Goal: Answer question/provide support

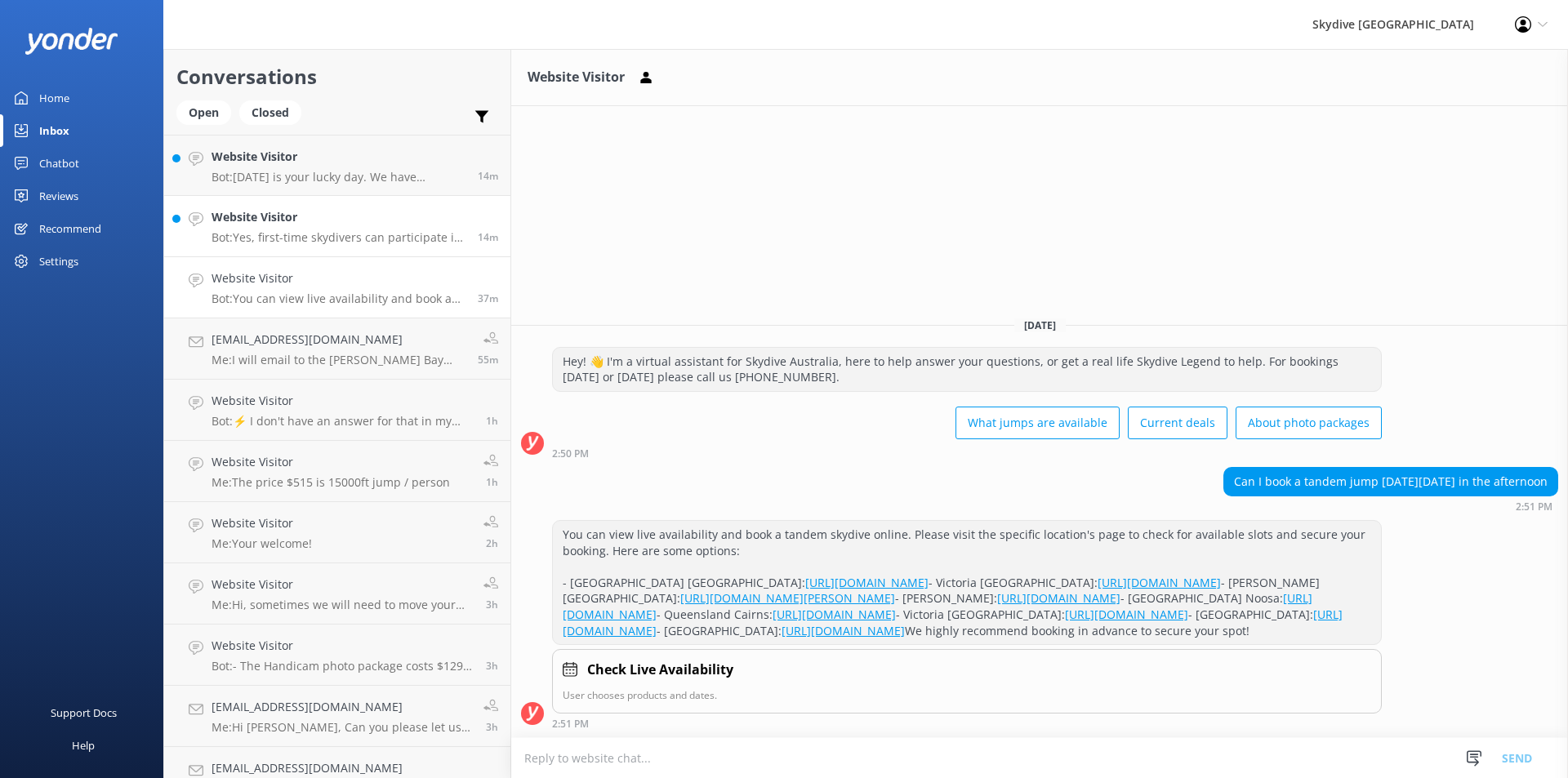
click at [322, 233] on p "Bot: Yes, first-time skydivers can participate in tandem [GEOGRAPHIC_DATA], whi…" at bounding box center [338, 237] width 254 height 15
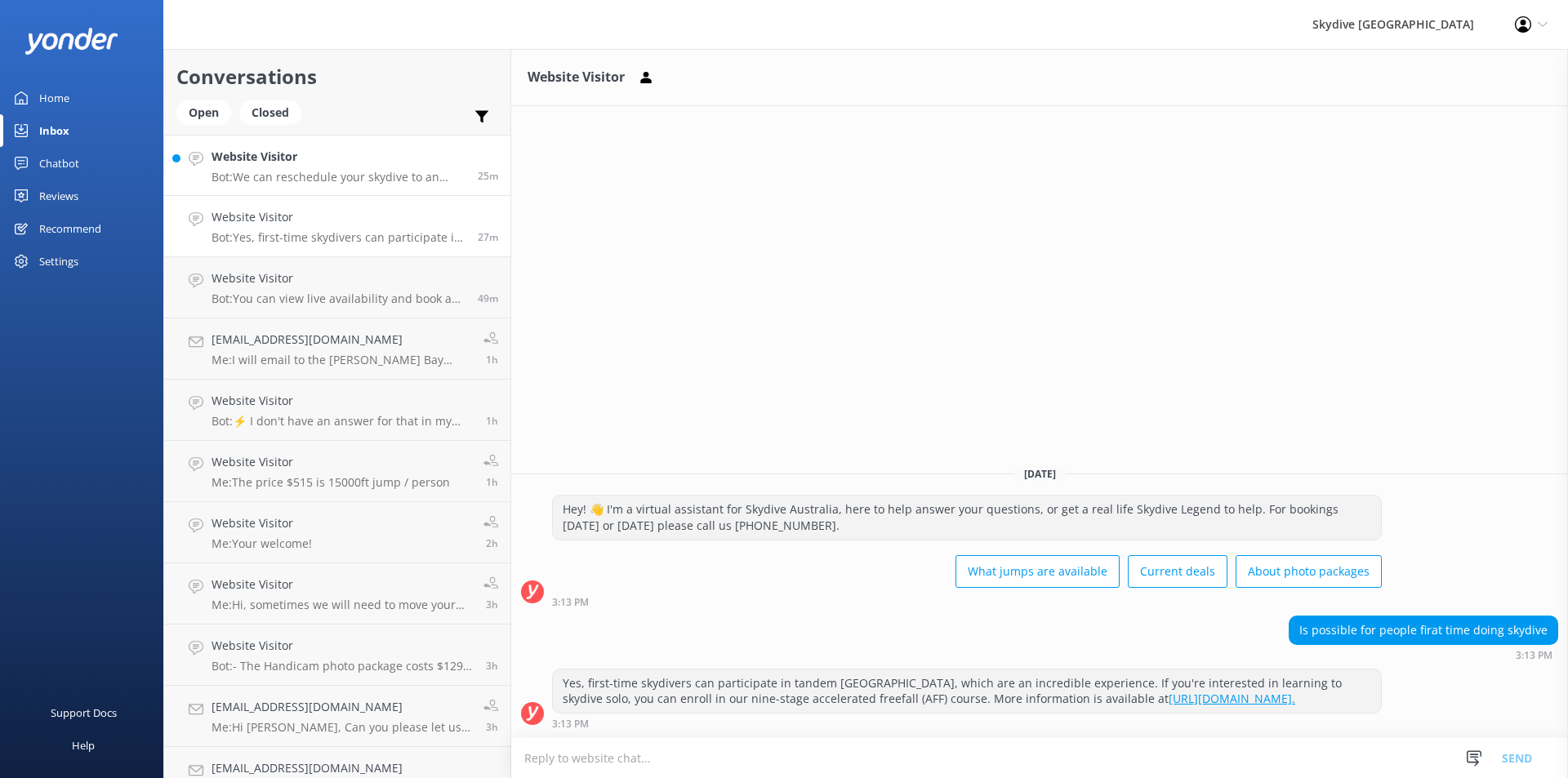
click at [305, 159] on h4 "Website Visitor" at bounding box center [338, 157] width 254 height 18
